Goal: Task Accomplishment & Management: Manage account settings

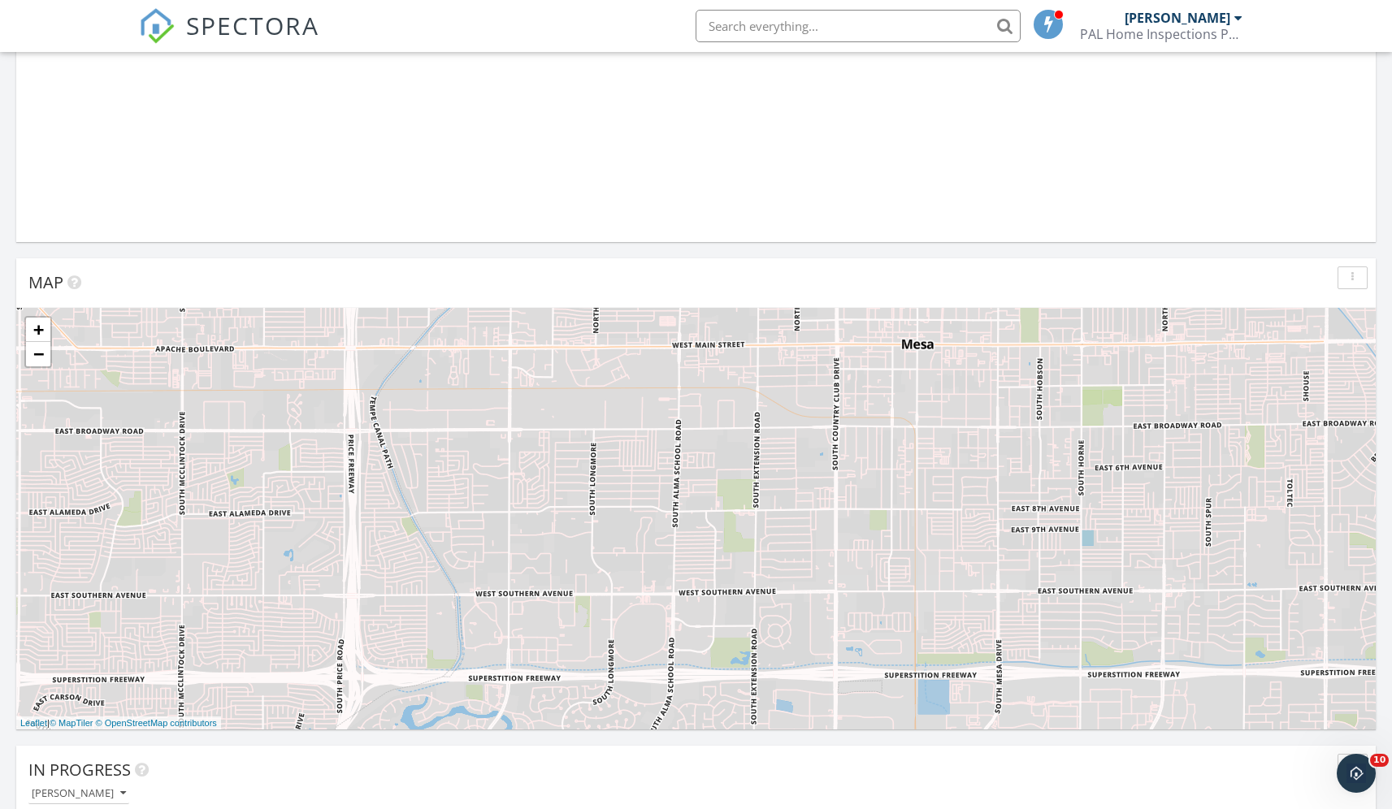
scroll to position [806, 0]
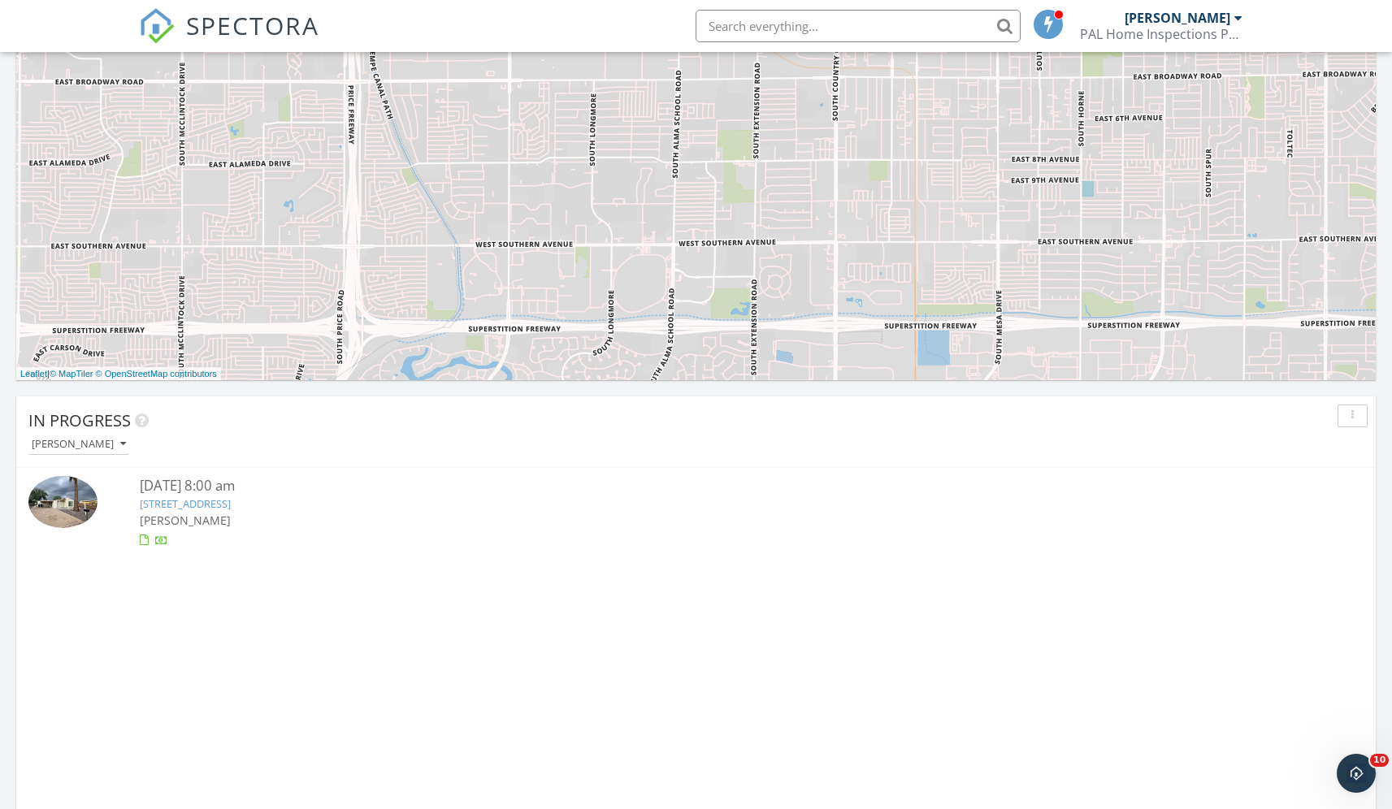
click at [178, 505] on link "[STREET_ADDRESS]" at bounding box center [185, 504] width 91 height 15
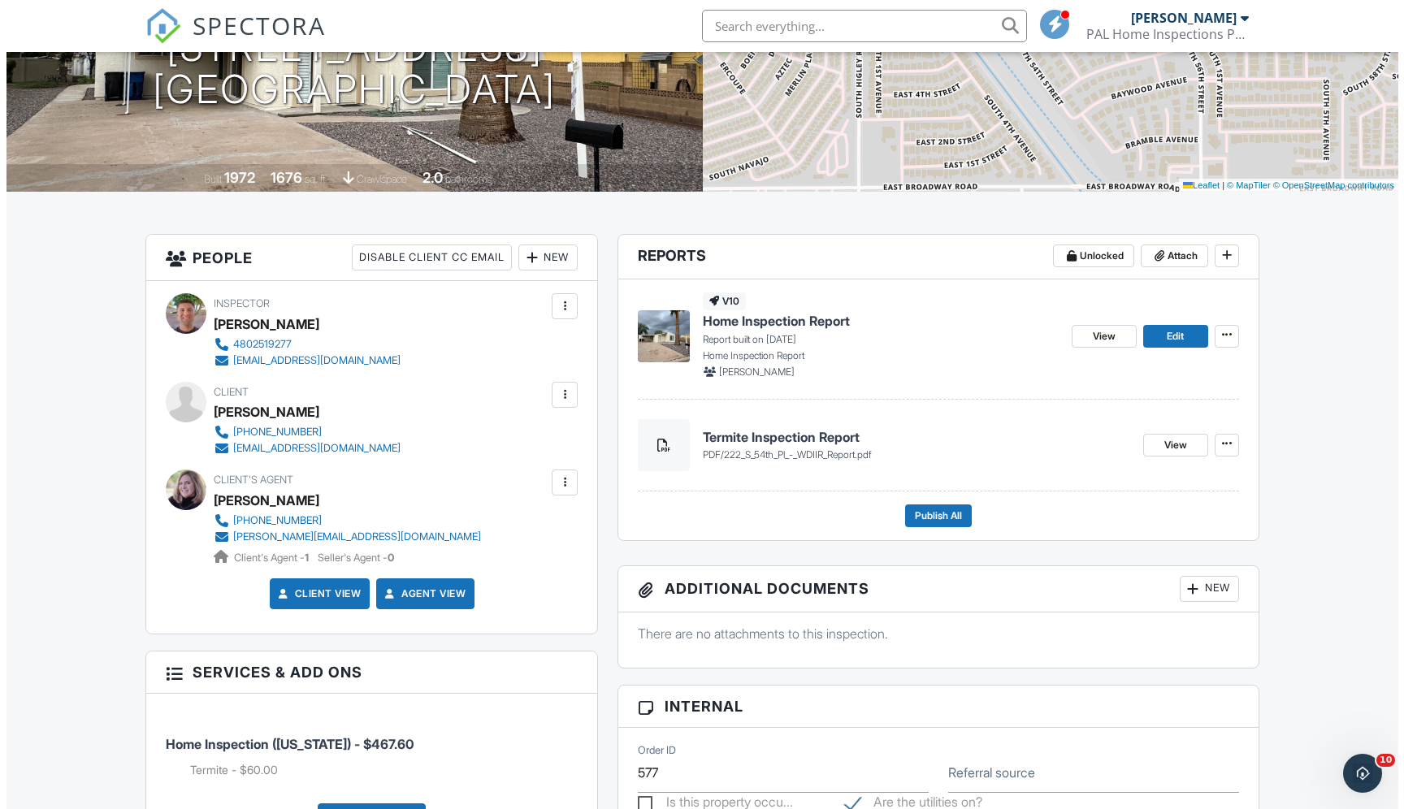
scroll to position [180, 0]
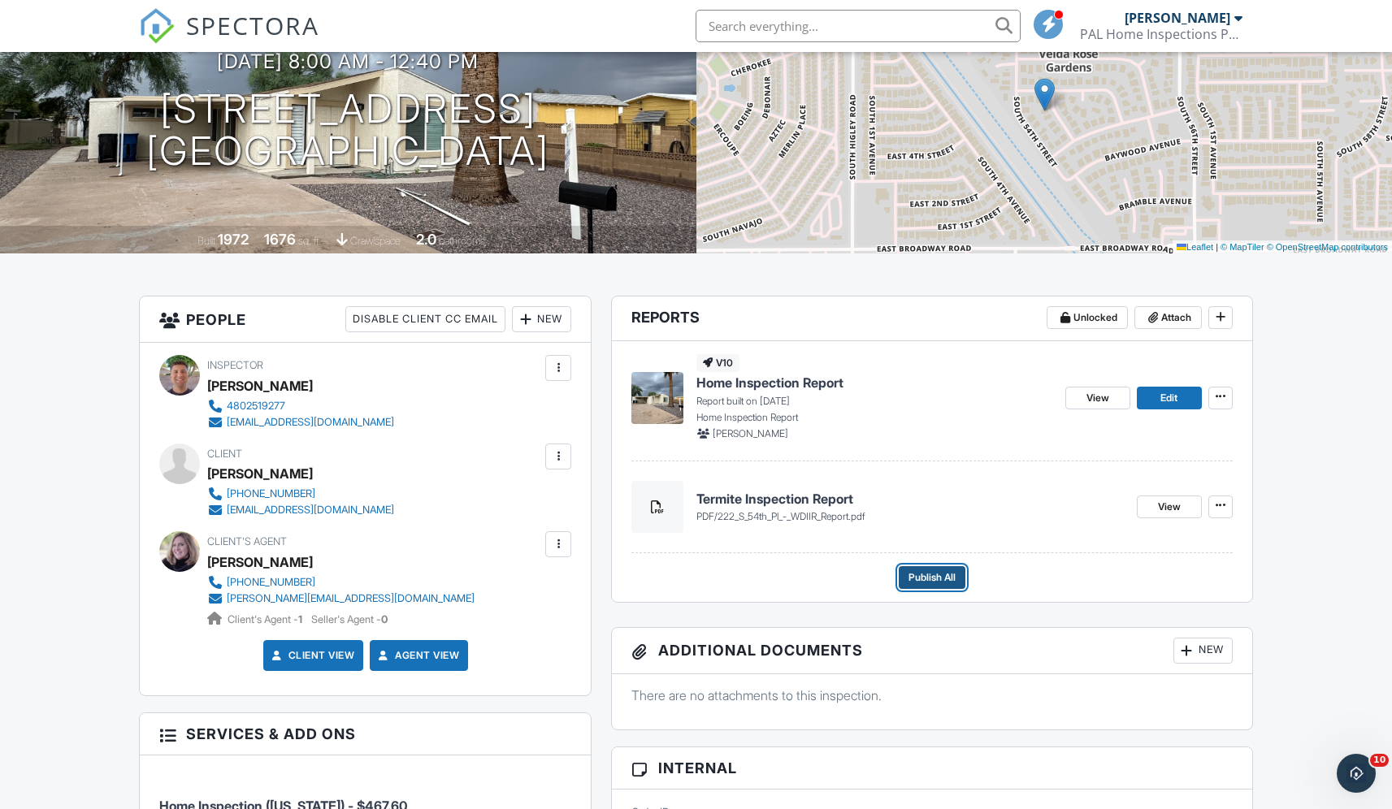
click at [944, 585] on span "Publish All" at bounding box center [932, 578] width 47 height 16
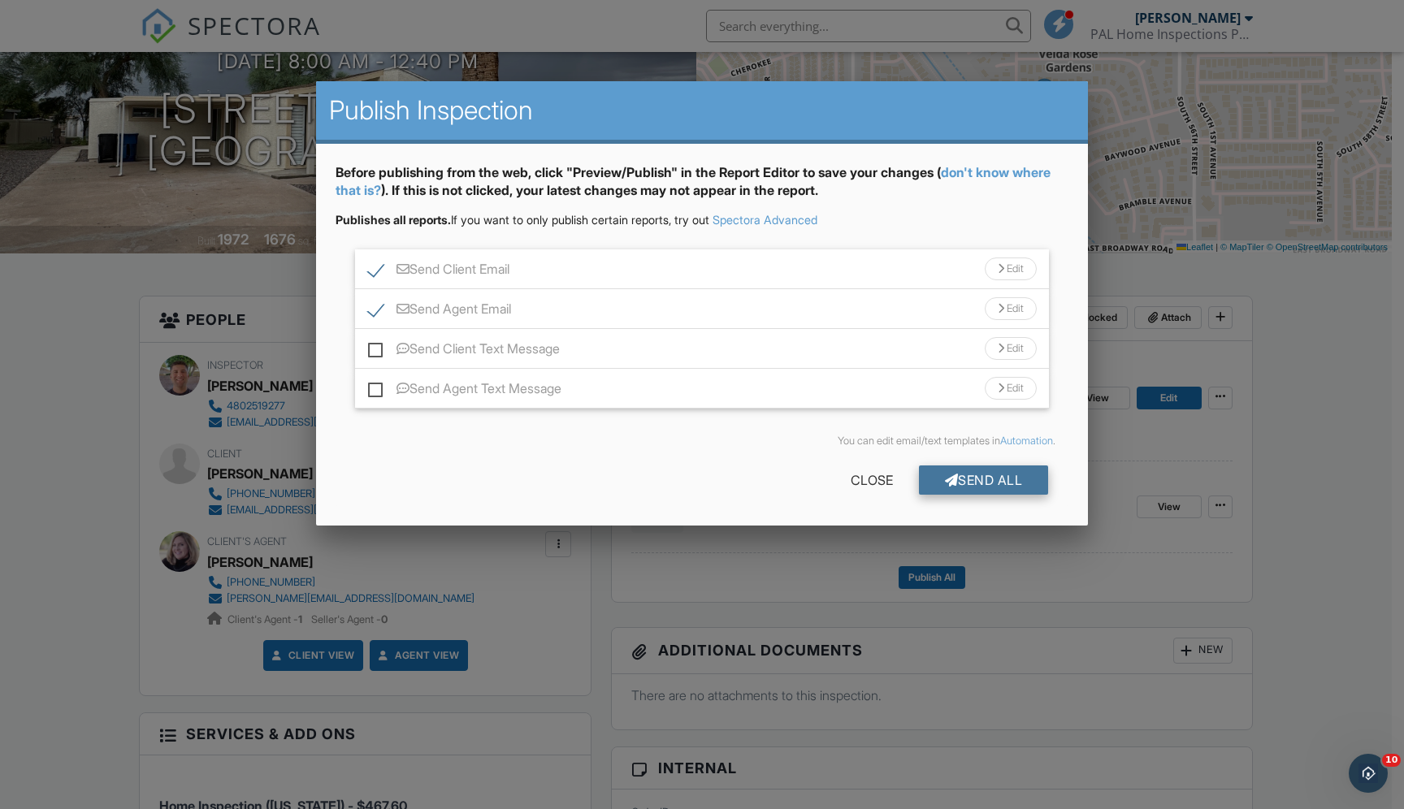
click at [965, 475] on div "Send All" at bounding box center [984, 480] width 130 height 29
